Goal: Transaction & Acquisition: Purchase product/service

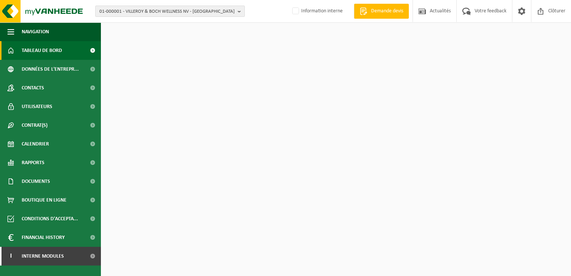
click at [164, 10] on span "01-000001 - VILLEROY & BOCH WELLNESS NV - ROESELARE" at bounding box center [166, 11] width 135 height 11
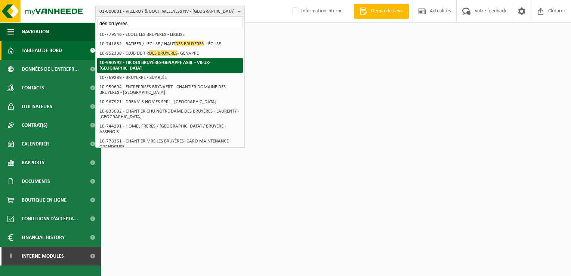
type input "des bruyeres"
click at [159, 64] on strong "10-990593 - TIR DES BRUYÈRES-GENAPPE ASBL - VIEUX-GENAPPE" at bounding box center [154, 65] width 111 height 10
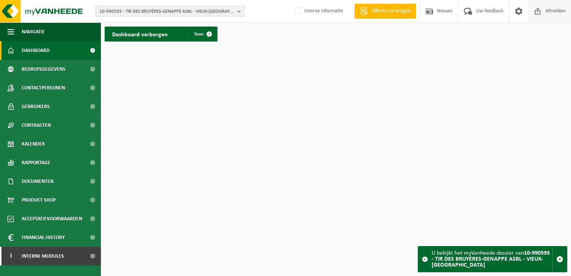
click at [541, 17] on span at bounding box center [537, 11] width 11 height 22
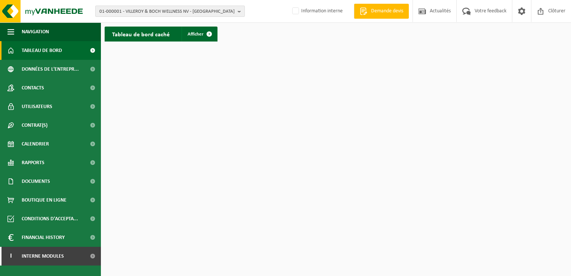
click at [133, 15] on span "01-000001 - VILLEROY & BOCH WELLNESS NV - ROESELARE" at bounding box center [166, 11] width 135 height 11
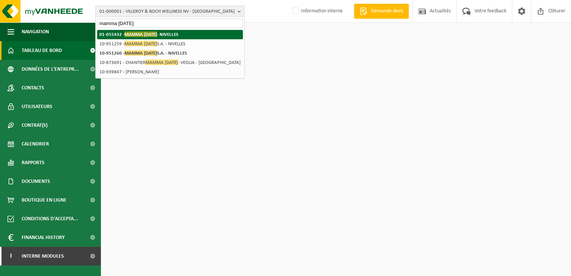
type input "mamma lucia"
click at [114, 34] on strong "01-055432 - MAMMA LUCIA - NIVELLES" at bounding box center [138, 34] width 79 height 6
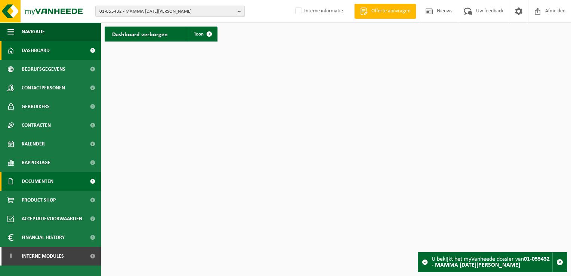
click at [49, 183] on span "Documenten" at bounding box center [38, 181] width 32 height 19
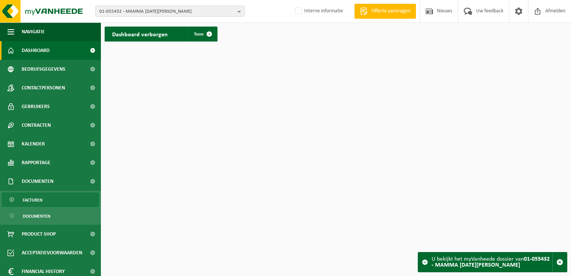
click at [47, 201] on link "Facturen" at bounding box center [50, 200] width 97 height 14
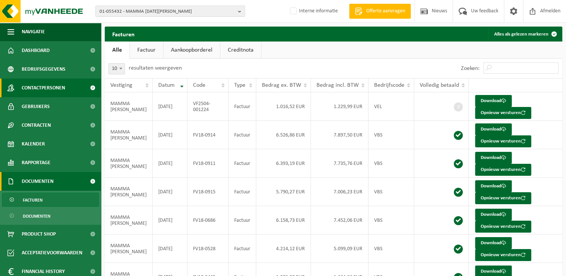
click at [43, 89] on span "Contactpersonen" at bounding box center [43, 88] width 43 height 19
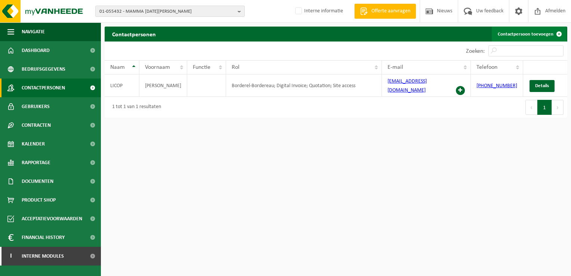
click at [544, 33] on link "Contactpersoon toevoegen" at bounding box center [529, 34] width 75 height 15
click at [463, 86] on span at bounding box center [460, 90] width 9 height 9
click at [544, 32] on link "Contactpersoon toevoegen" at bounding box center [529, 34] width 75 height 15
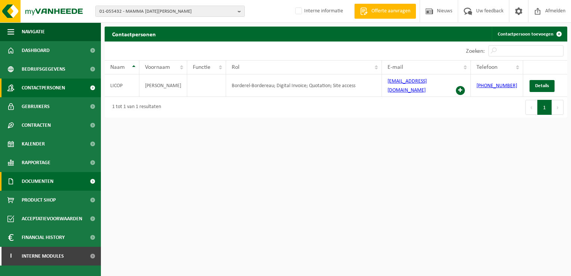
click at [52, 180] on span "Documenten" at bounding box center [38, 181] width 32 height 19
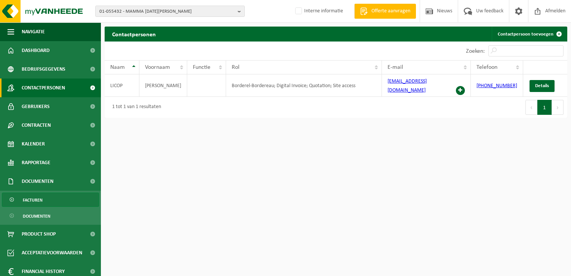
click at [50, 204] on link "Facturen" at bounding box center [50, 200] width 97 height 14
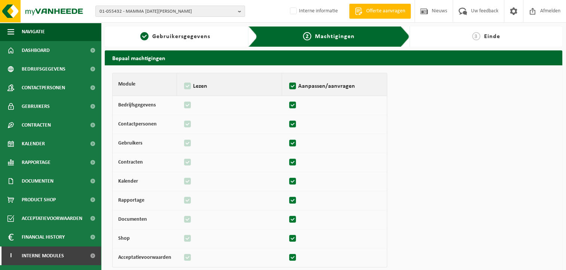
click at [325, 83] on label "Aanpassen/aanvragen" at bounding box center [334, 86] width 93 height 11
click at [288, 77] on input "Aanpassen/aanvragen" at bounding box center [287, 77] width 0 height 0
checkbox input "false"
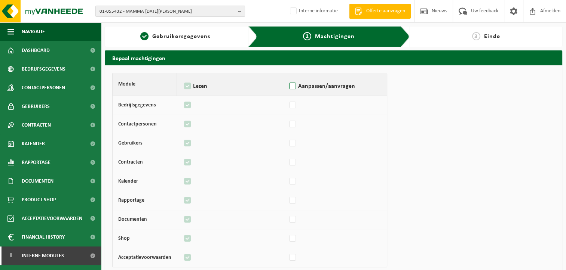
checkbox input "false"
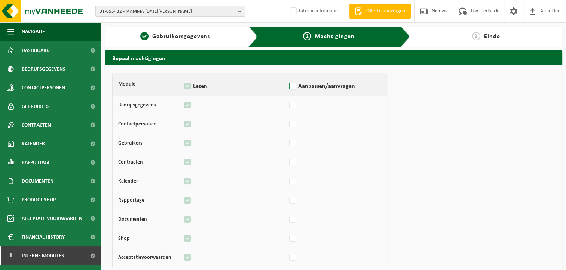
checkbox input "false"
click at [325, 83] on label "Aanpassen/aanvragen" at bounding box center [334, 86] width 93 height 11
click at [288, 77] on input "Aanpassen/aanvragen" at bounding box center [287, 77] width 0 height 0
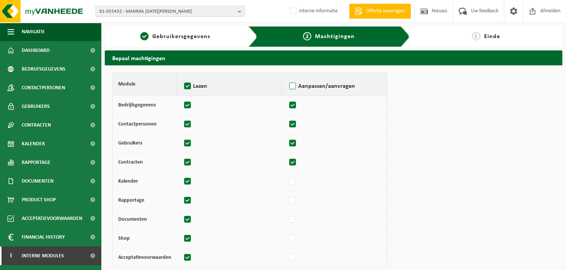
checkbox input "true"
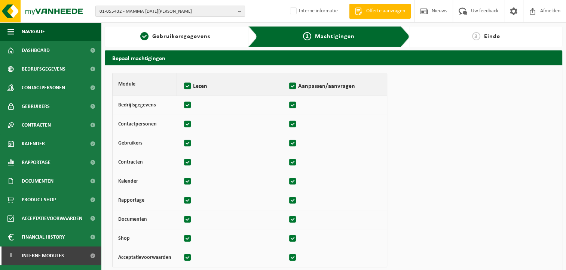
checkbox input "true"
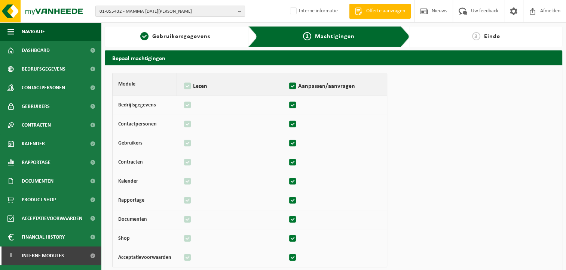
click at [485, 37] on span "Einde" at bounding box center [492, 37] width 16 height 6
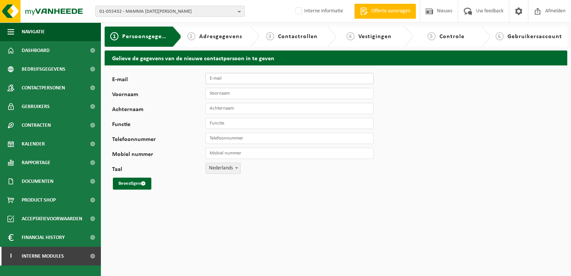
click at [274, 78] on input "E-mail" at bounding box center [290, 78] width 168 height 11
click at [214, 98] on input "Voornaam" at bounding box center [290, 93] width 168 height 11
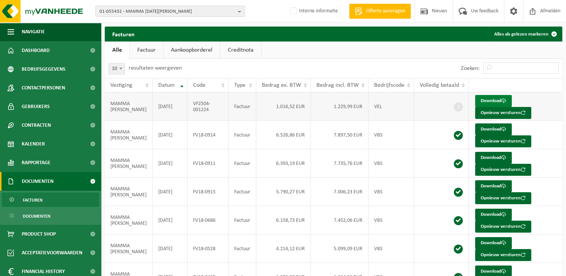
click at [485, 98] on link "Download" at bounding box center [493, 101] width 37 height 12
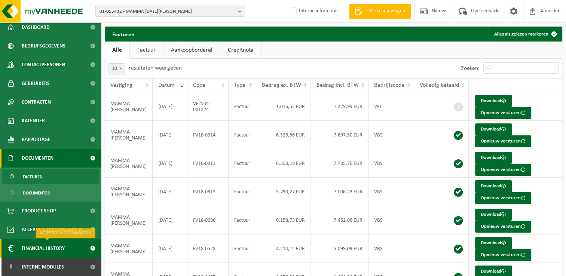
scroll to position [126, 0]
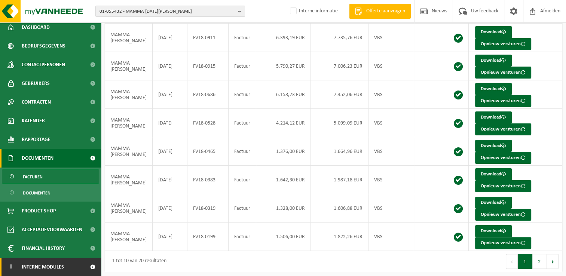
click at [84, 267] on span at bounding box center [92, 267] width 17 height 19
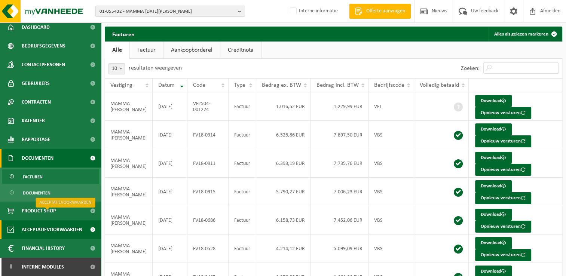
scroll to position [61, 0]
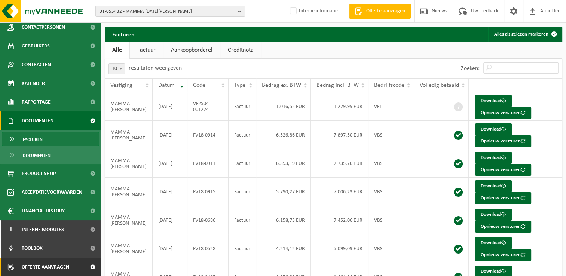
click at [84, 268] on span at bounding box center [92, 267] width 17 height 19
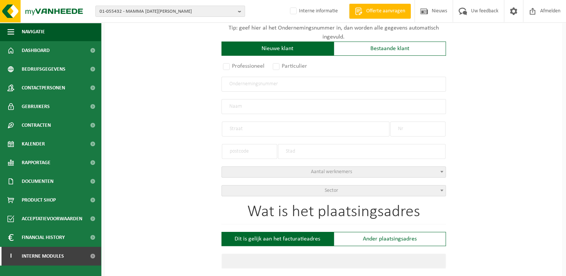
scroll to position [112, 0]
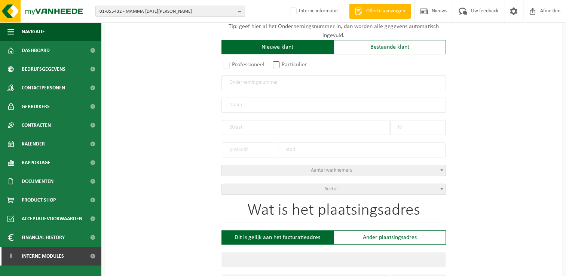
click at [282, 65] on label "Particulier" at bounding box center [290, 64] width 38 height 10
click at [283, 175] on input "Particulier" at bounding box center [285, 177] width 5 height 5
radio input "true"
select select "P"
select select "1707"
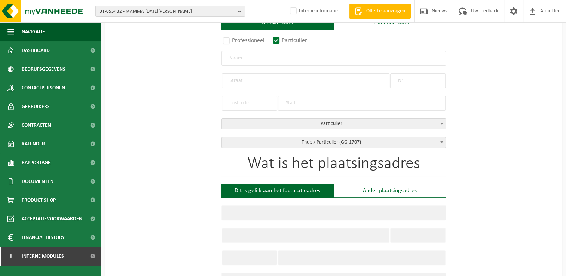
scroll to position [150, 0]
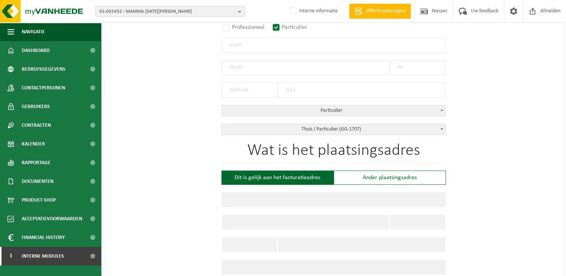
click at [252, 46] on input "text" at bounding box center [333, 45] width 224 height 15
type input "[PERSON_NAME]"
click at [254, 68] on input "text" at bounding box center [306, 67] width 168 height 15
type input "Nieuwelaan"
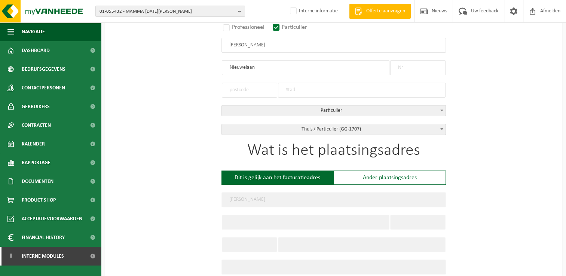
type input "Nieuwelaan"
type input "5"
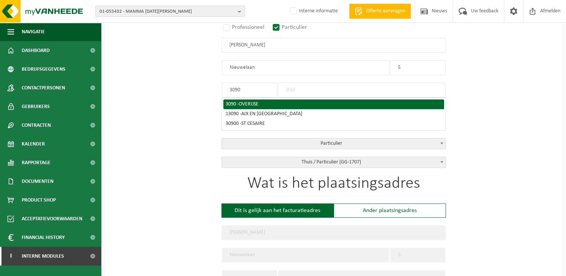
type input "3090"
click at [231, 107] on li "3090 - OVERIJSE" at bounding box center [333, 104] width 221 height 10
click at [281, 99] on li "3090 - OVERIJSE" at bounding box center [333, 104] width 221 height 10
click at [250, 105] on span "OVERIJSE" at bounding box center [249, 104] width 20 height 6
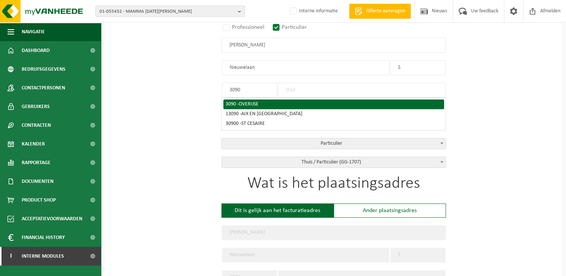
type input "OVERIJSE"
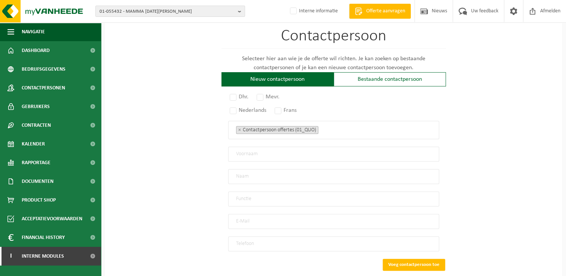
scroll to position [442, 0]
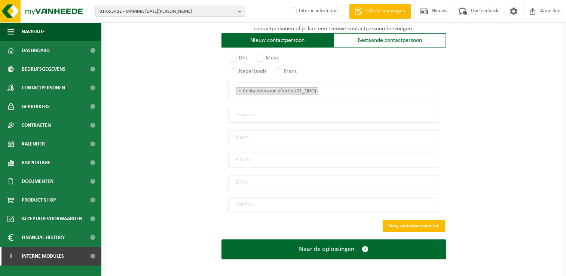
click at [256, 178] on input "email" at bounding box center [333, 182] width 211 height 15
type input "xaverdoot@hotmail.com"
click at [260, 203] on input "tel" at bounding box center [333, 204] width 211 height 15
click at [255, 200] on input "tel" at bounding box center [333, 204] width 211 height 15
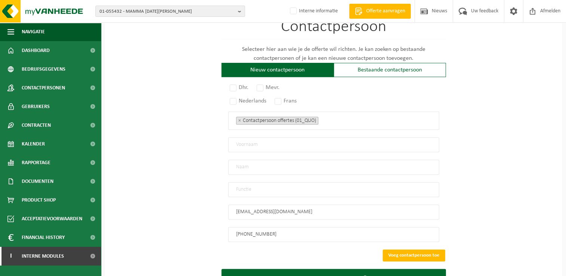
scroll to position [405, 0]
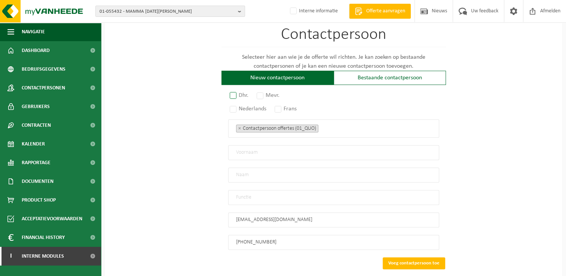
type input "+32 476 94 77 53"
click at [237, 90] on label "Dhr." at bounding box center [239, 95] width 22 height 10
radio input "true"
click at [279, 106] on label "Frans" at bounding box center [286, 109] width 26 height 10
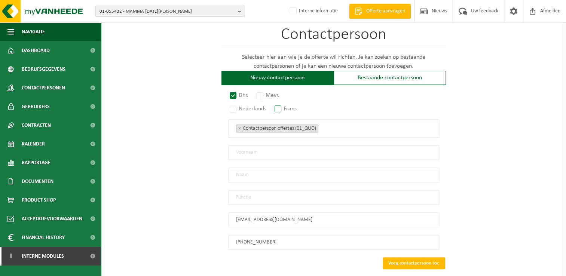
radio input "true"
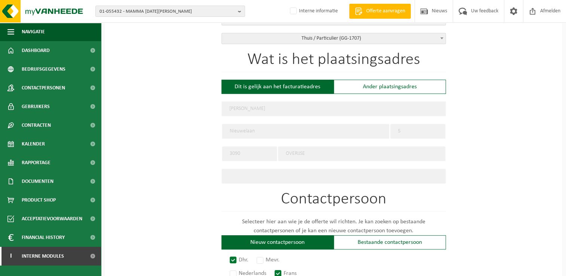
scroll to position [368, 0]
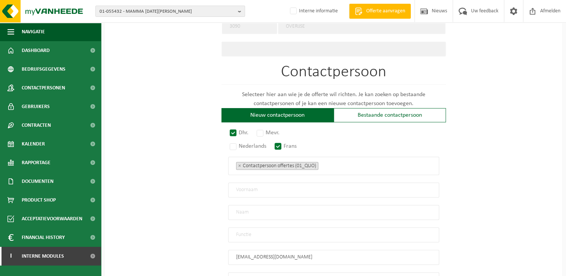
click at [267, 185] on input "text" at bounding box center [333, 189] width 211 height 15
type input "Xavier"
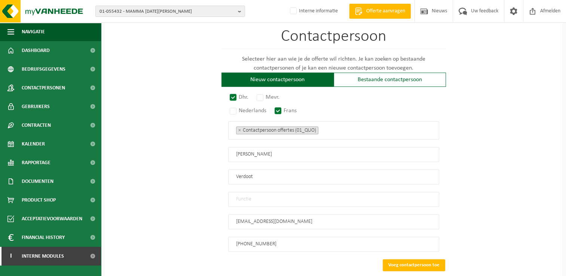
scroll to position [442, 0]
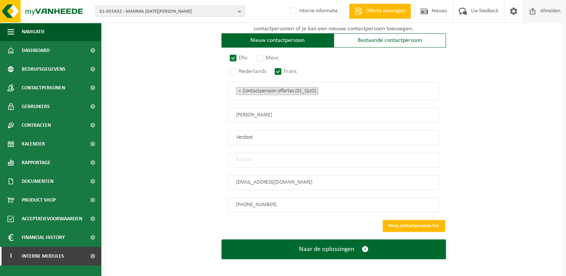
type input "Verdoot"
click at [257, 154] on input "text" at bounding box center [333, 160] width 211 height 15
type input "Particulier"
click at [346, 86] on ul "× Contactpersoon offertes (01_QUO)" at bounding box center [333, 91] width 195 height 10
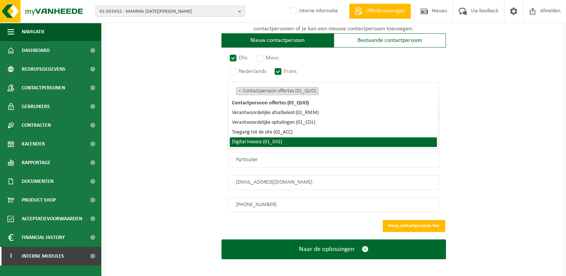
click at [265, 140] on li "Digital Invoice (01_DIG)" at bounding box center [333, 142] width 207 height 10
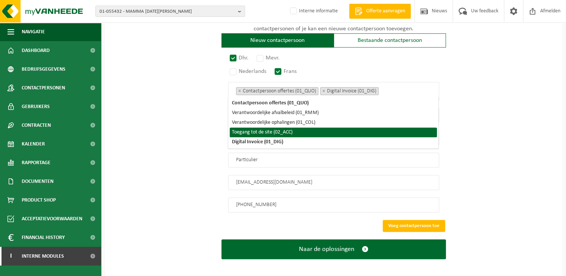
click at [271, 133] on li "Toegang tot de site (02_ACC)" at bounding box center [333, 133] width 207 height 10
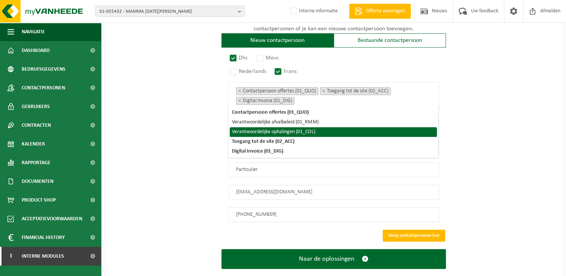
click at [272, 128] on li "Verantwoordelijke ophalingen (01_COL)" at bounding box center [333, 132] width 207 height 10
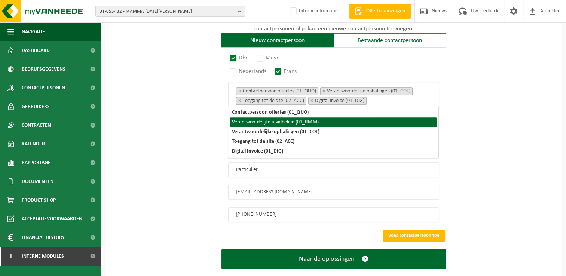
click at [272, 123] on li "Verantwoordelijke afvalbeleid (01_RMM)" at bounding box center [333, 122] width 207 height 10
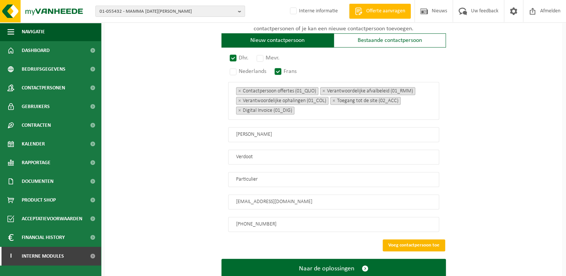
click at [432, 239] on button "Voeg contactpersoon toe" at bounding box center [414, 245] width 62 height 12
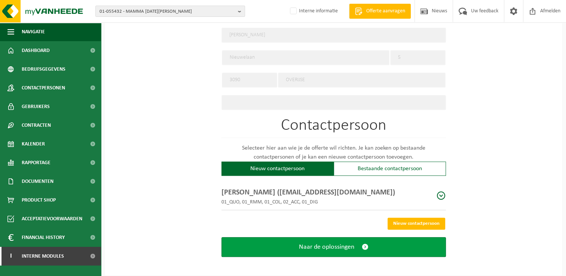
click at [374, 240] on button "Naar de oplossingen" at bounding box center [333, 247] width 224 height 20
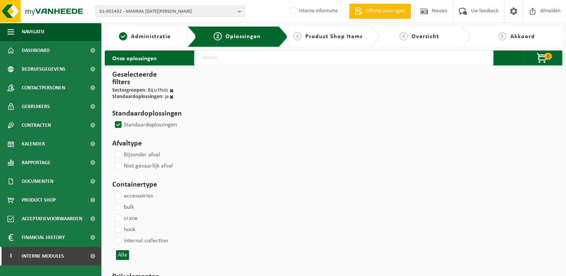
click at [211, 61] on input "text" at bounding box center [343, 57] width 299 height 15
select select
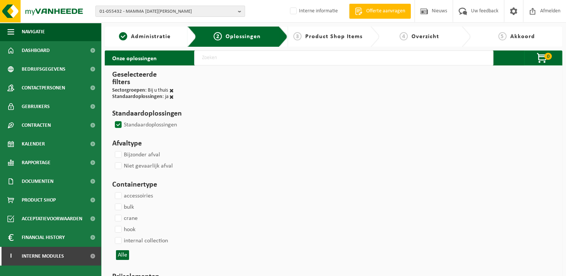
select select
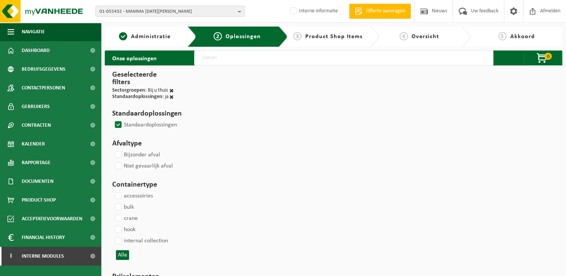
select select
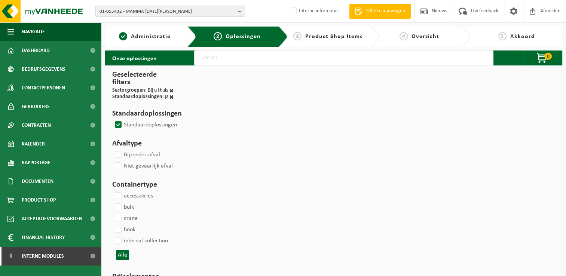
select select
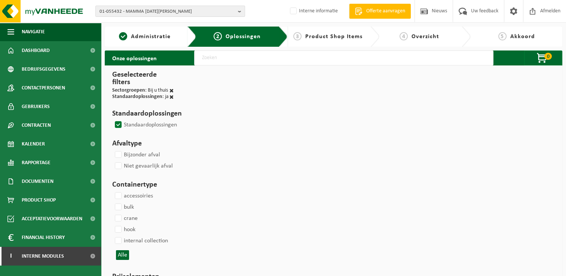
select select
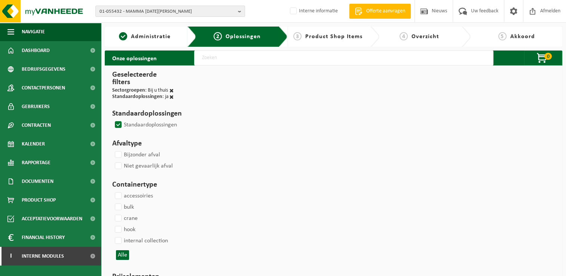
select select
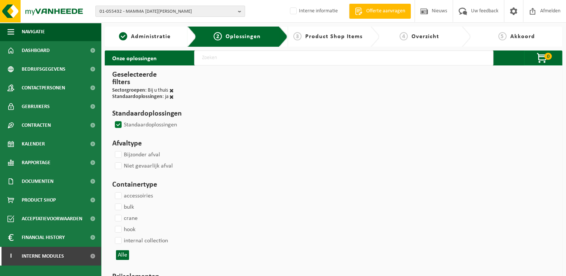
select select
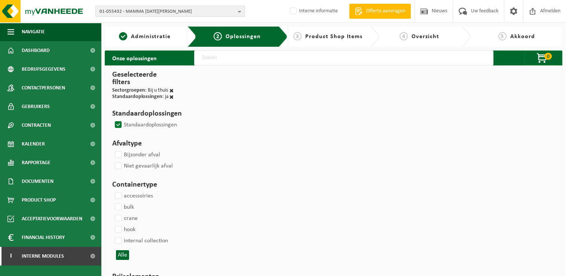
select select
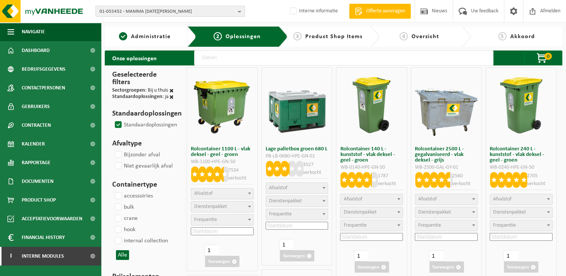
type input "000291"
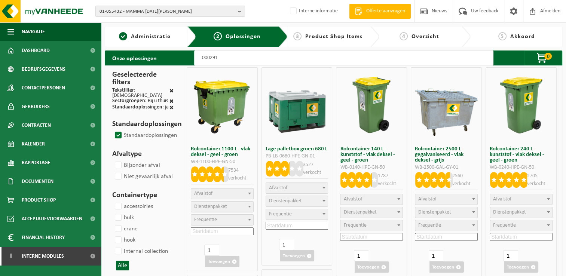
select select
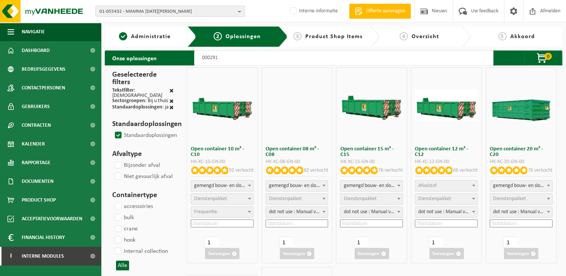
select select
select select "197"
select select
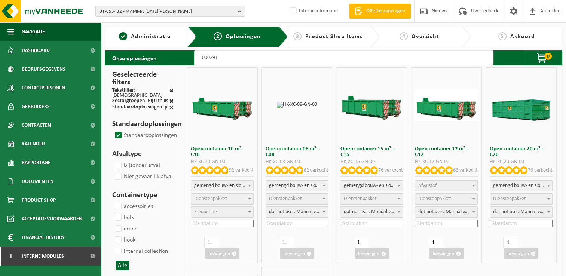
select select
select select "197"
select select
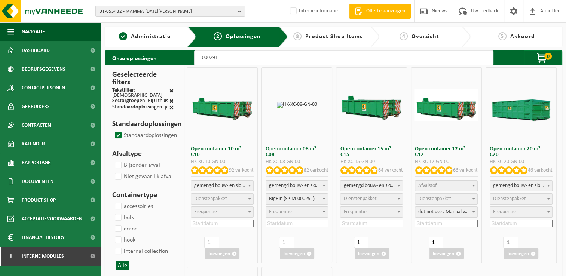
select select "25"
select select "197"
select select "25"
click at [279, 225] on input at bounding box center [296, 223] width 63 height 8
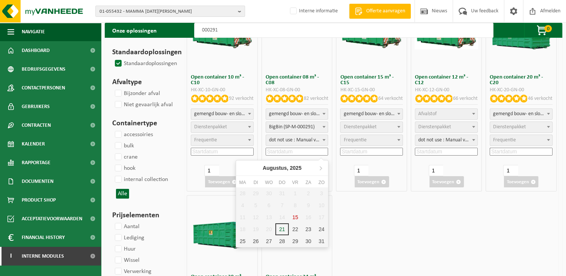
scroll to position [75, 0]
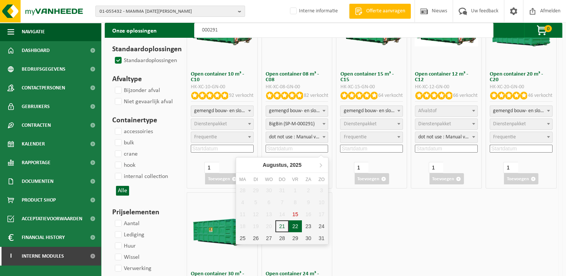
click at [295, 227] on div "22" at bounding box center [295, 226] width 13 height 12
type input "2025-08-22"
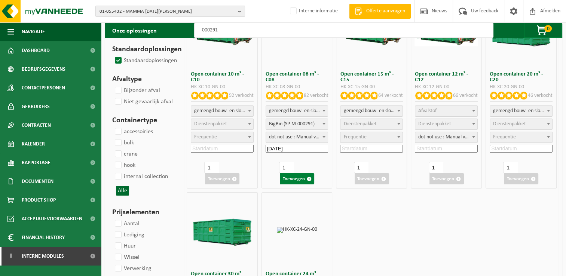
click at [304, 179] on button "Toevoegen" at bounding box center [297, 178] width 34 height 11
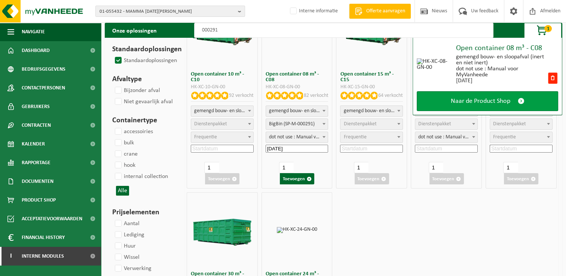
click at [463, 98] on span "Naar de Product Shop" at bounding box center [480, 101] width 59 height 8
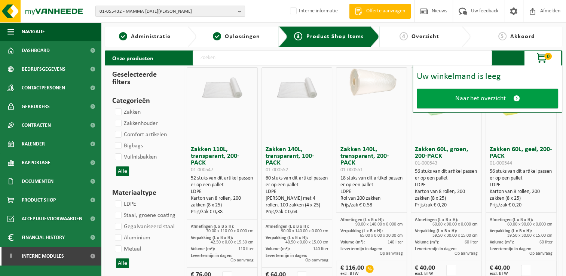
click at [480, 100] on span "Naar het overzicht" at bounding box center [480, 99] width 50 height 8
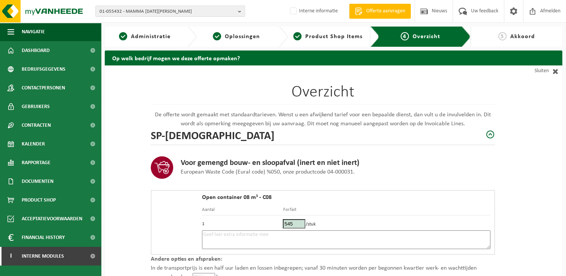
click at [298, 239] on textarea at bounding box center [346, 239] width 288 height 19
click at [296, 232] on textarea "Placement 22/08 - parking - contact:" at bounding box center [346, 239] width 288 height 19
paste textarea "476947753"
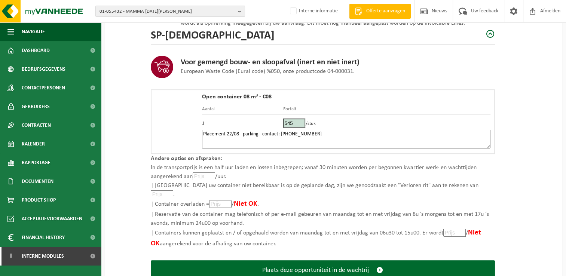
scroll to position [115, 0]
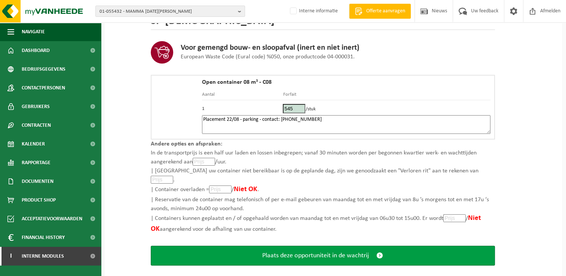
type textarea "Placement 22/08 - parking - contact: [PHONE_NUMBER]"
click at [339, 252] on span "Plaats deze opportuniteit in de wachtrij" at bounding box center [315, 256] width 107 height 8
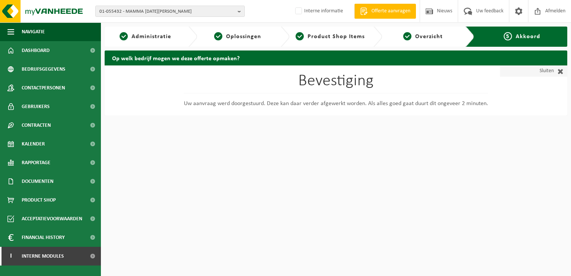
click at [544, 73] on link "Sluiten" at bounding box center [533, 70] width 67 height 11
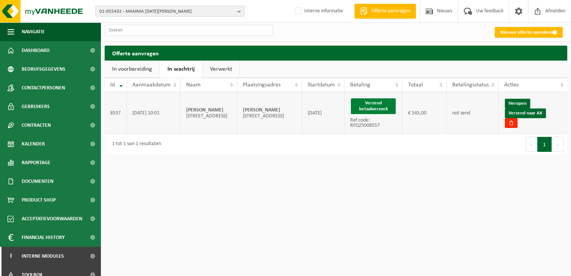
click at [378, 105] on button "Verzend betaalverzoek" at bounding box center [373, 106] width 45 height 16
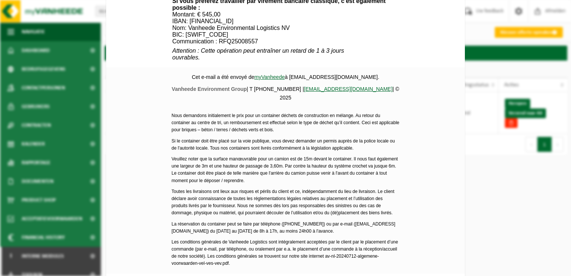
scroll to position [336, 0]
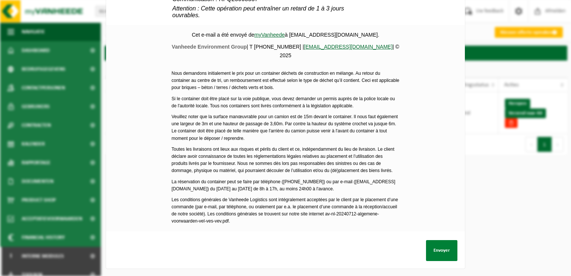
click at [442, 244] on button "Envoyer" at bounding box center [441, 250] width 31 height 21
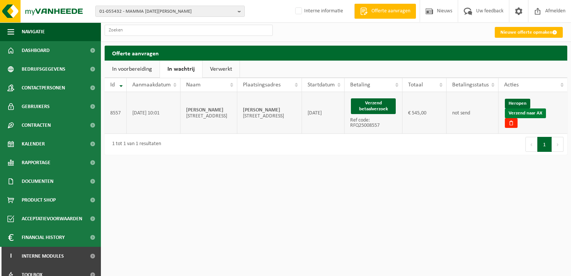
click at [525, 118] on link "Verzend naar AX" at bounding box center [525, 113] width 41 height 10
